Goal: Information Seeking & Learning: Learn about a topic

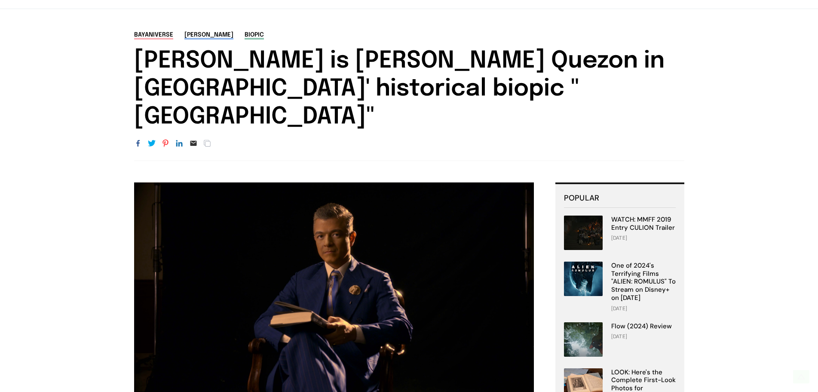
scroll to position [215, 0]
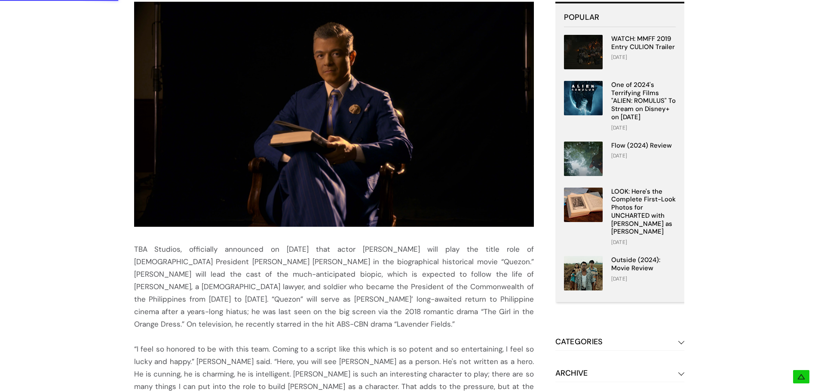
click at [281, 114] on img at bounding box center [334, 114] width 400 height 225
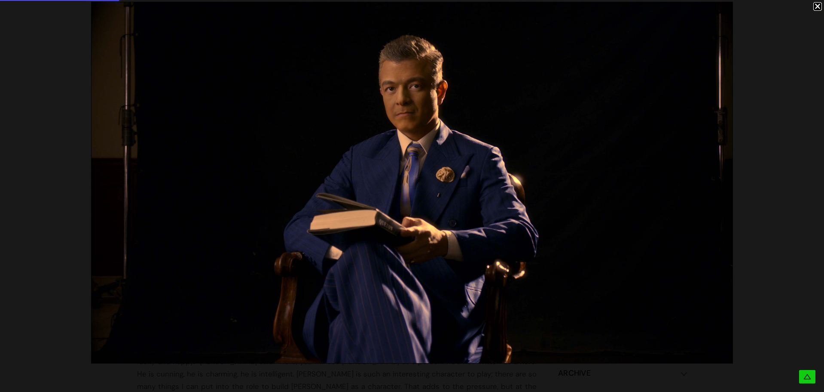
click at [781, 74] on div at bounding box center [412, 182] width 824 height 365
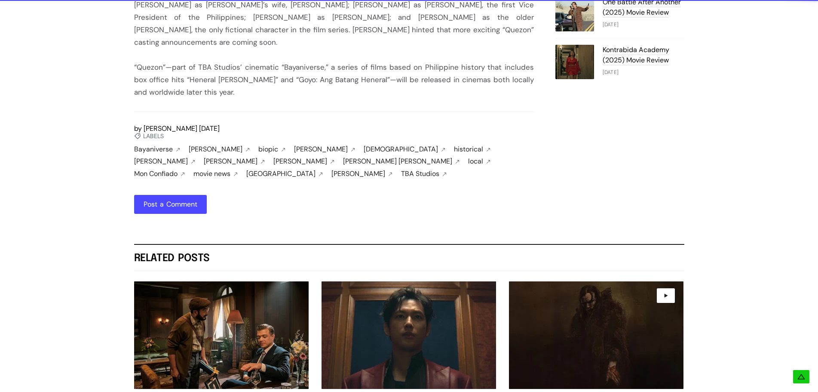
scroll to position [860, 0]
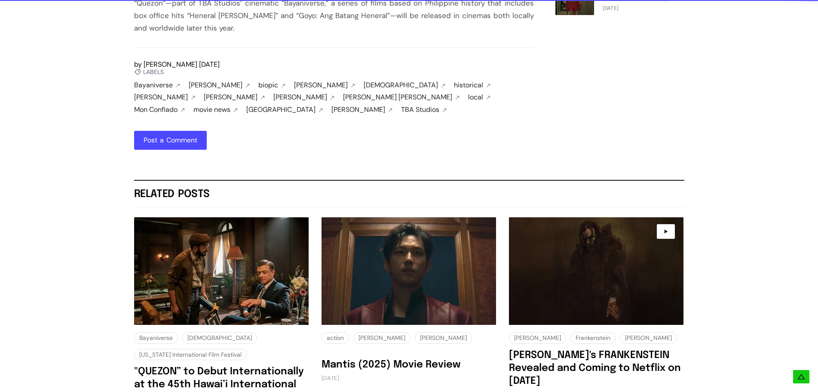
click at [234, 217] on img at bounding box center [221, 270] width 175 height 107
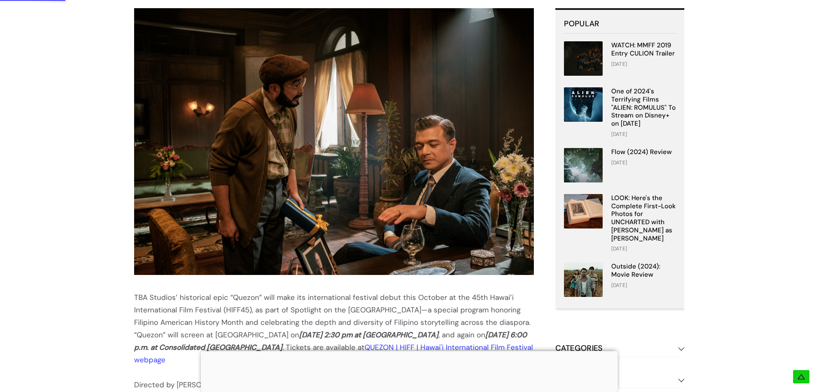
scroll to position [129, 0]
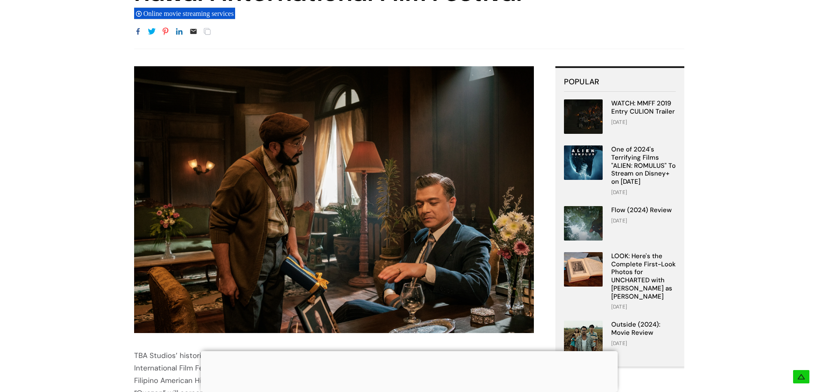
click at [446, 194] on img at bounding box center [334, 199] width 400 height 266
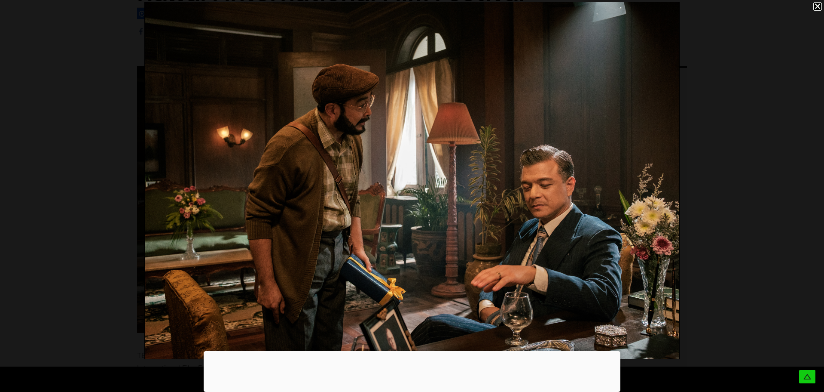
click at [734, 132] on div at bounding box center [412, 180] width 824 height 361
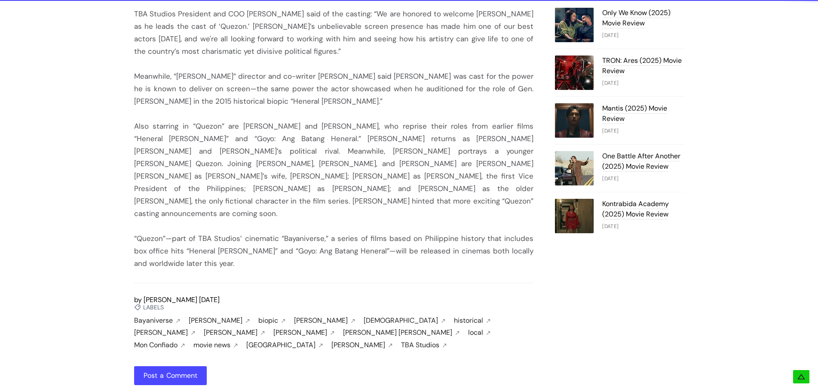
scroll to position [818, 0]
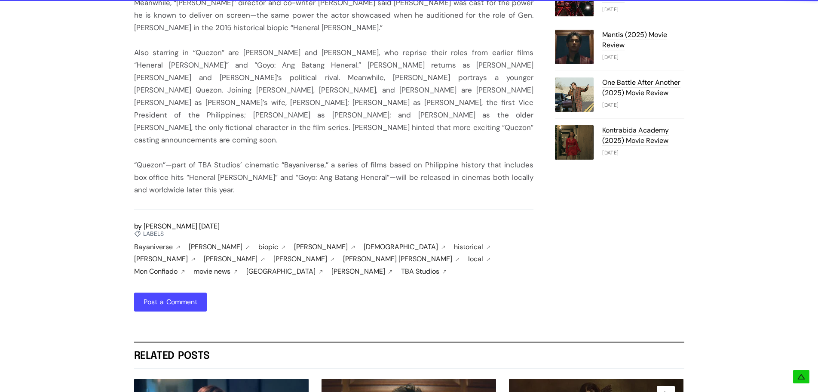
click at [325, 267] on link "[GEOGRAPHIC_DATA]" at bounding box center [285, 271] width 79 height 8
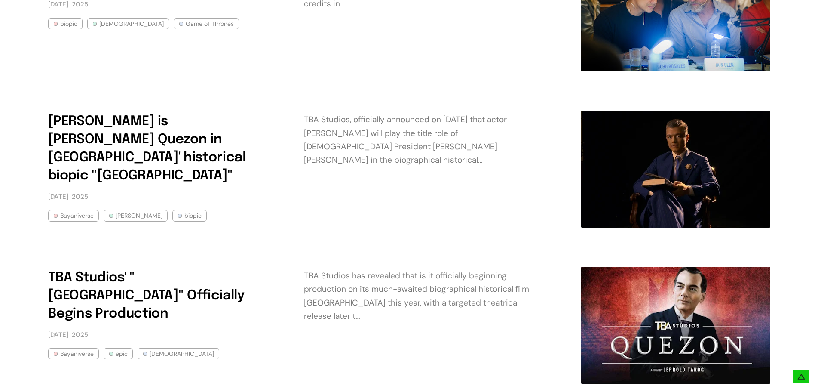
scroll to position [1290, 0]
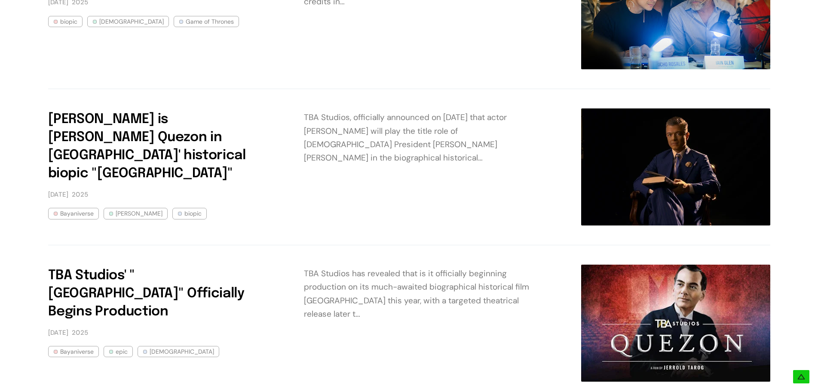
click at [636, 141] on img at bounding box center [675, 166] width 189 height 117
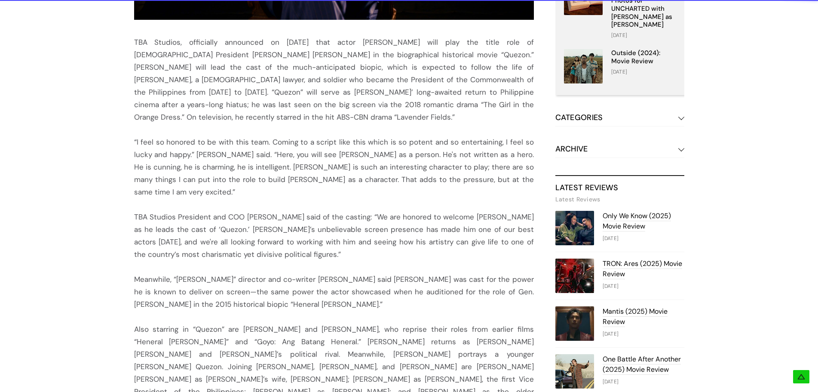
scroll to position [516, 0]
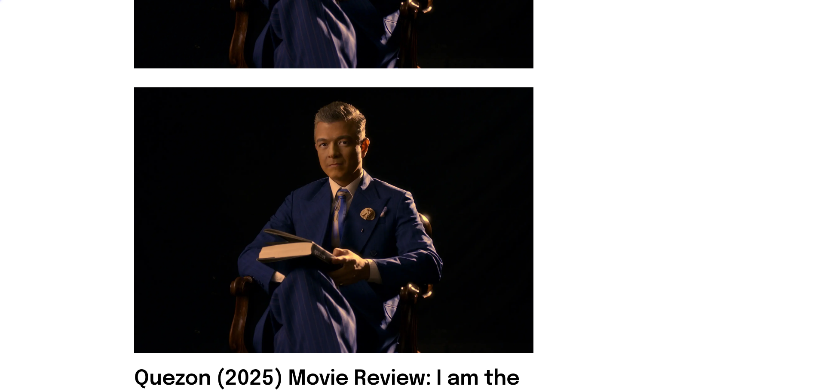
scroll to position [516, 0]
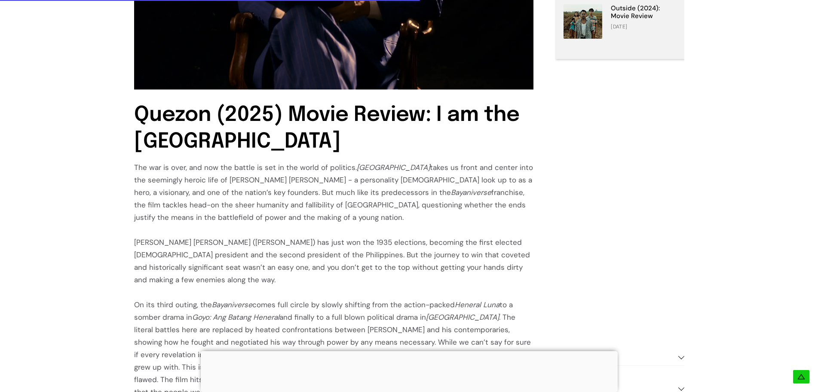
scroll to position [567, 0]
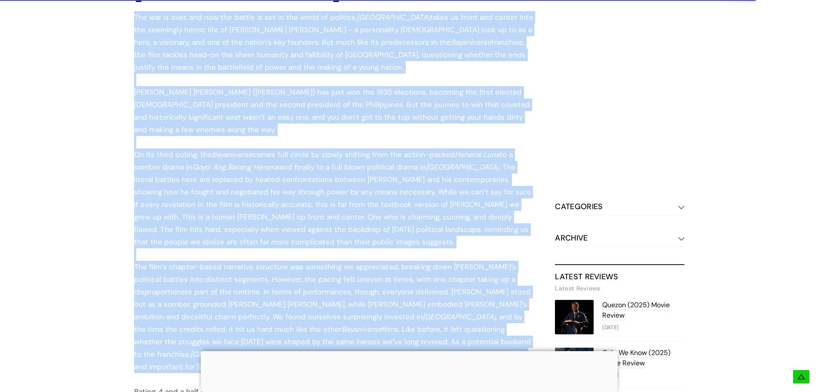
drag, startPoint x: 352, startPoint y: 175, endPoint x: 127, endPoint y: 19, distance: 273.4
click at [127, 19] on div "Table Of Contents Quezon (2025) Movie Review: I am the Philippines Quezon (2025…" at bounding box center [409, 79] width 602 height 958
copy div "The war is over, and now the battle is set in the world of politics. Quezon tak…"
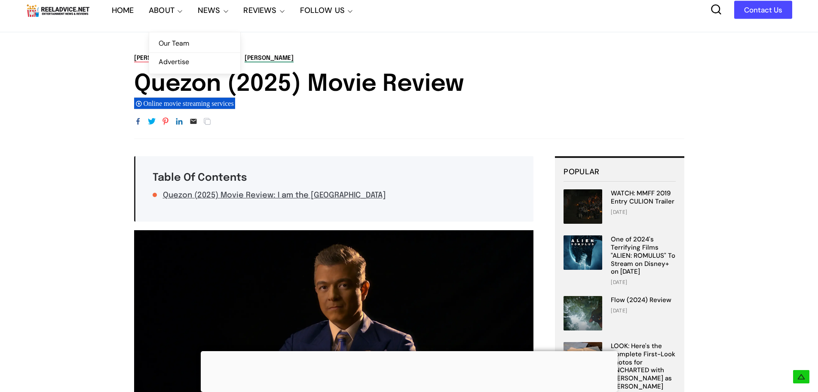
scroll to position [0, 0]
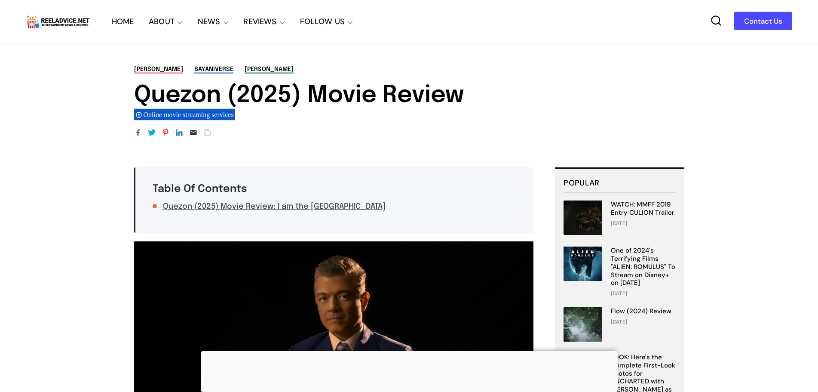
click at [126, 24] on link "HOME" at bounding box center [123, 21] width 22 height 43
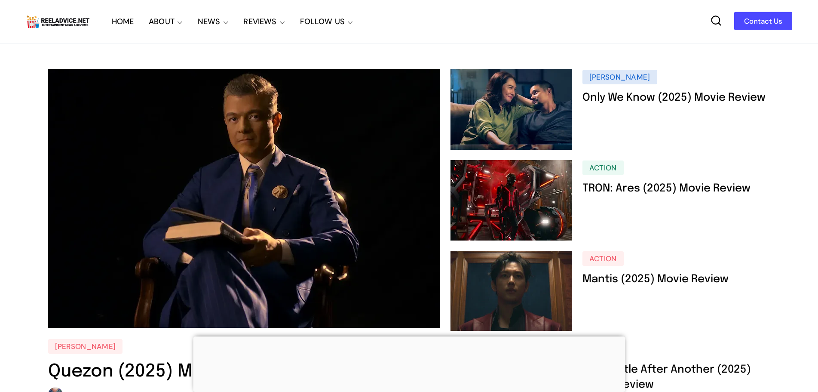
click at [326, 182] on img at bounding box center [244, 198] width 392 height 258
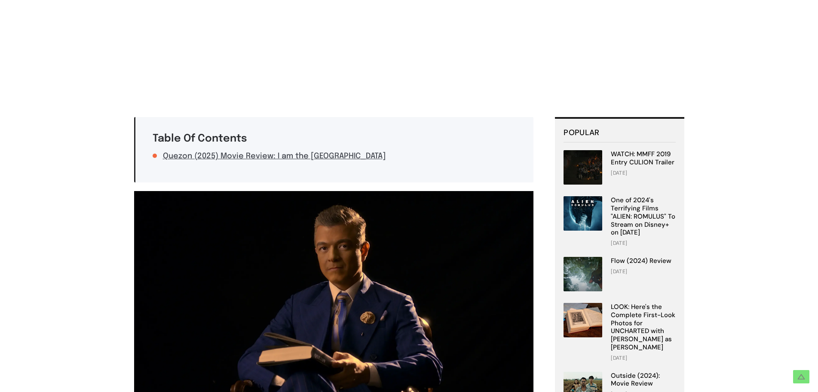
scroll to position [172, 0]
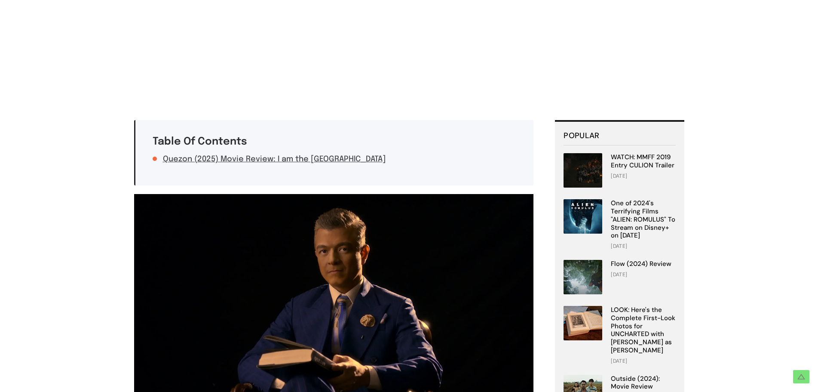
click at [287, 229] on img at bounding box center [334, 327] width 400 height 266
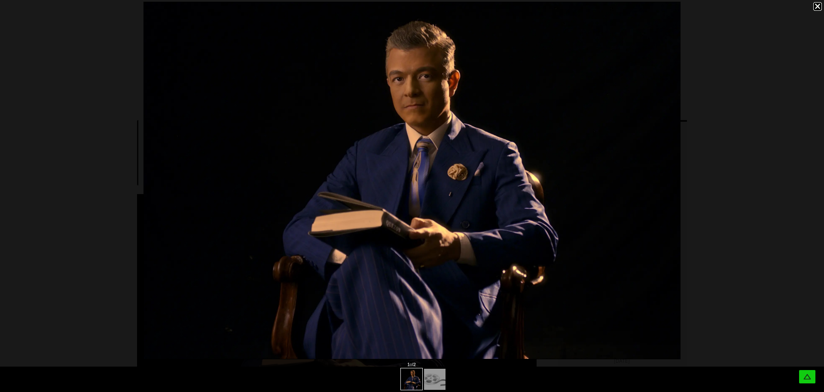
click at [109, 192] on div at bounding box center [412, 180] width 824 height 361
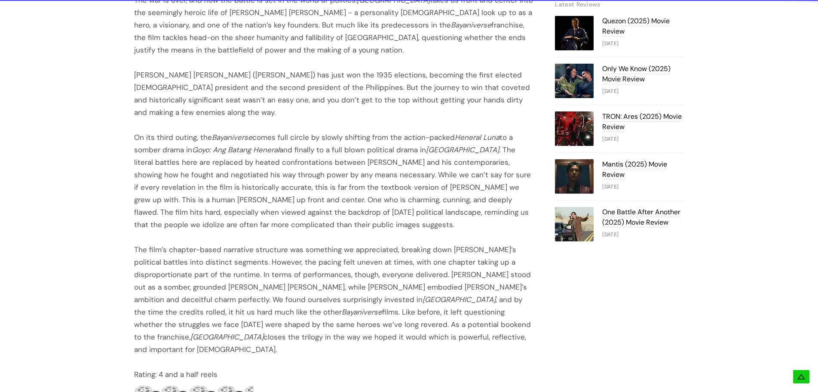
scroll to position [731, 0]
